Goal: Task Accomplishment & Management: Complete application form

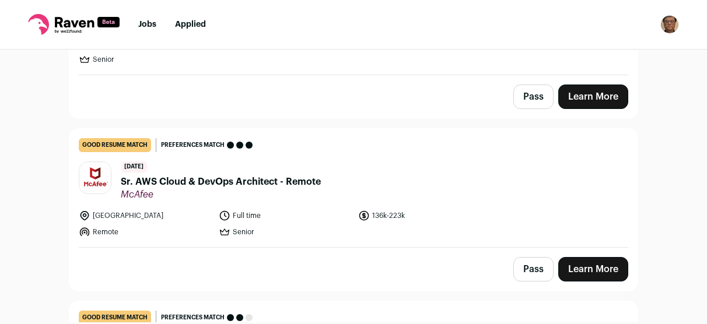
scroll to position [3323, 0]
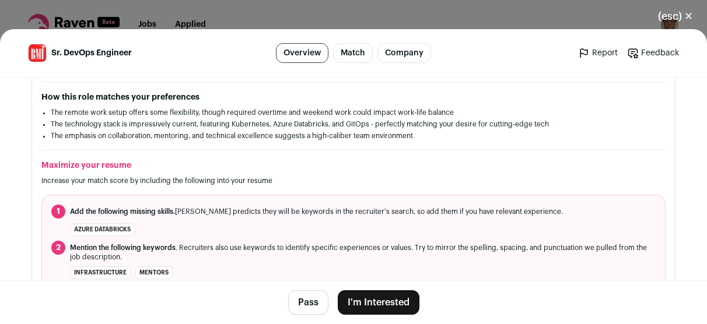
scroll to position [291, 0]
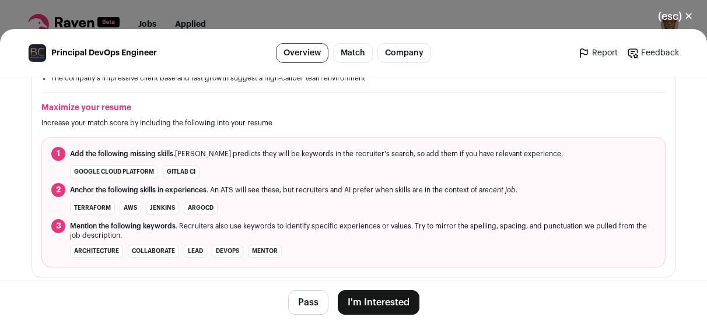
scroll to position [408, 0]
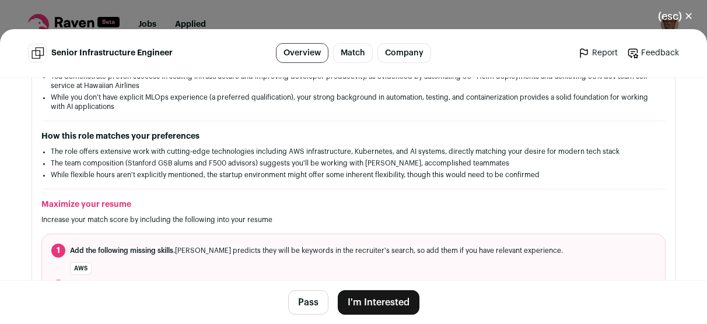
scroll to position [350, 0]
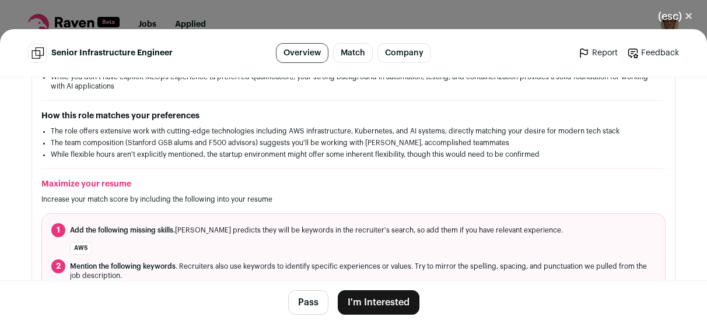
click at [388, 296] on button "I'm Interested" at bounding box center [379, 302] width 82 height 24
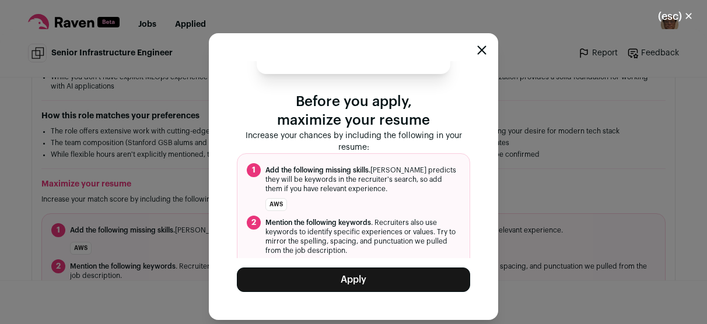
scroll to position [82, 0]
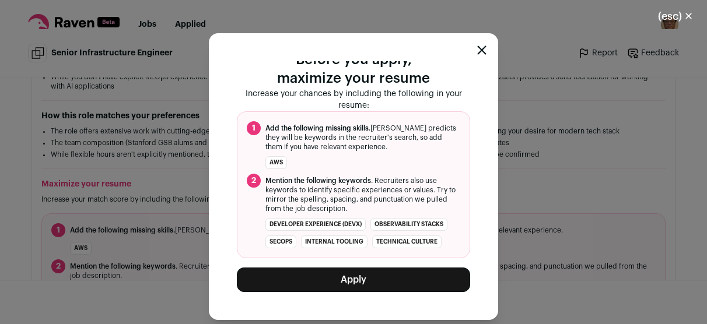
click at [387, 273] on button "Apply" at bounding box center [353, 280] width 233 height 24
